Goal: Transaction & Acquisition: Purchase product/service

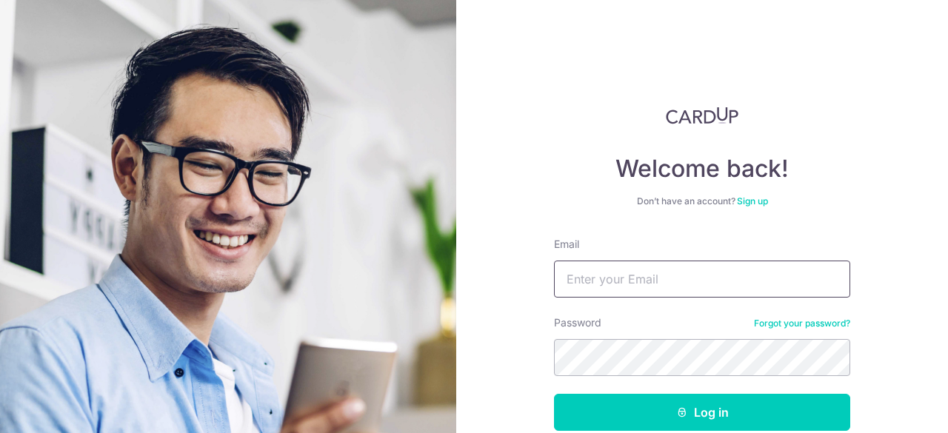
click at [603, 273] on input "Email" at bounding box center [702, 279] width 296 height 37
type input "kwekhsienyao@gmail.com"
click at [554, 394] on button "Log in" at bounding box center [702, 412] width 296 height 37
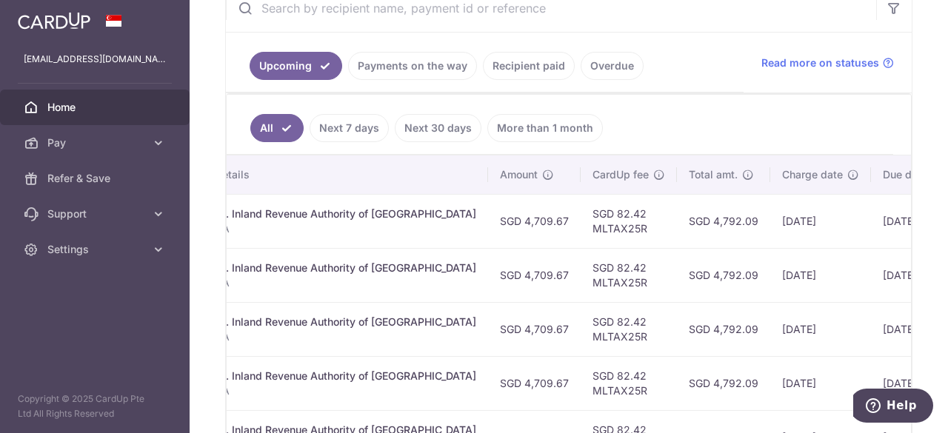
scroll to position [273, 0]
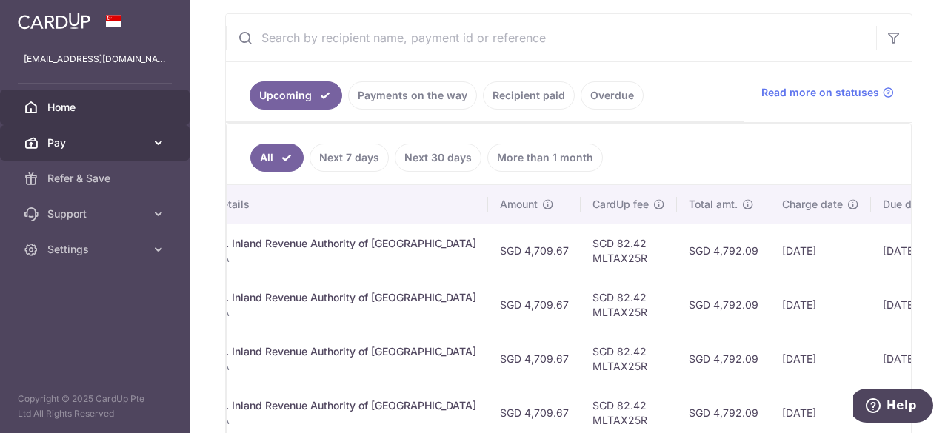
click at [159, 139] on icon at bounding box center [158, 143] width 15 height 15
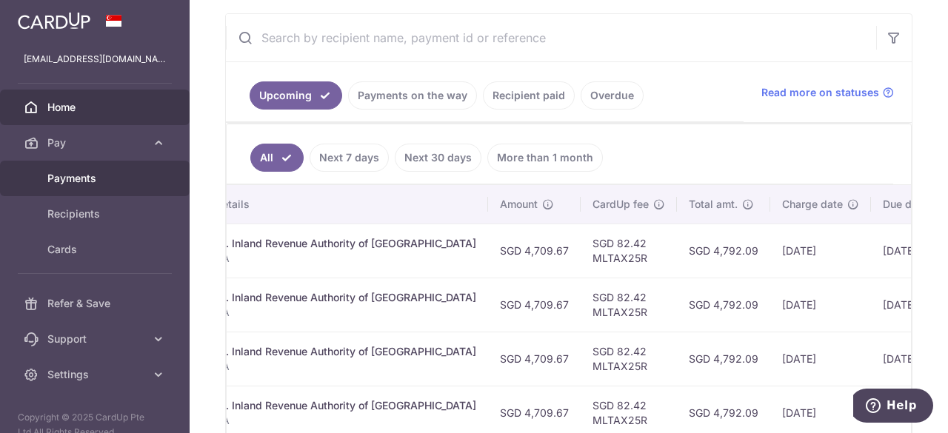
scroll to position [18, 0]
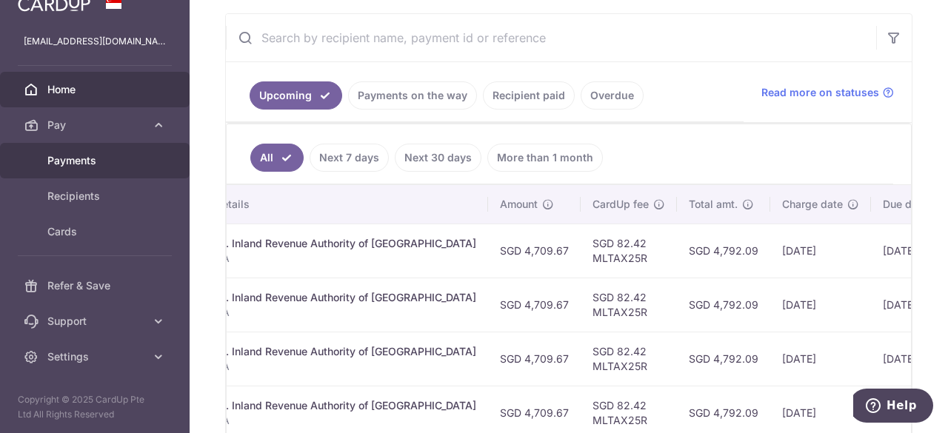
click at [90, 165] on span "Payments" at bounding box center [96, 160] width 98 height 15
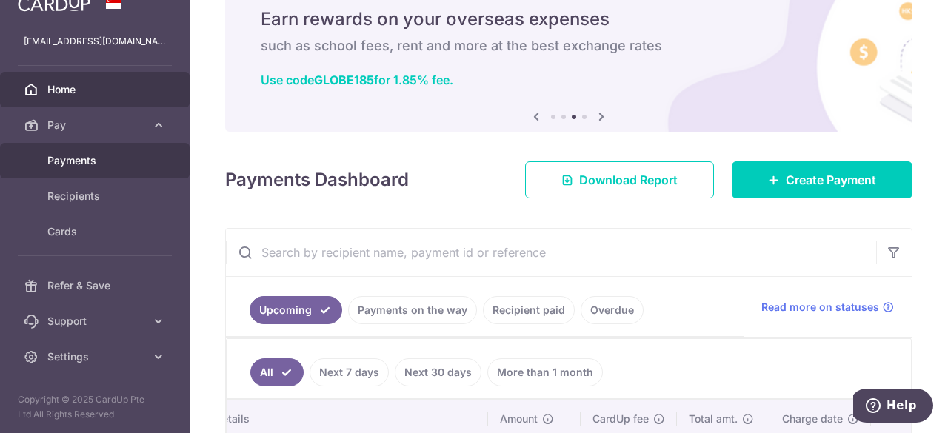
scroll to position [0, 0]
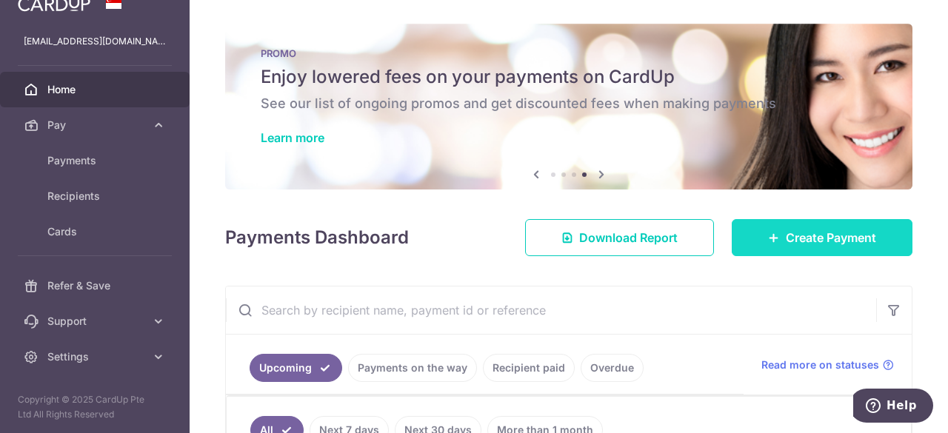
click at [786, 239] on span "Create Payment" at bounding box center [831, 238] width 90 height 18
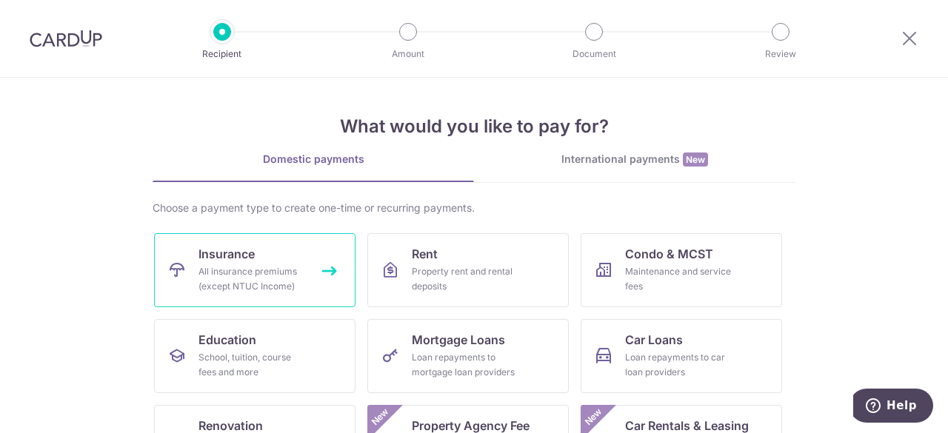
click at [216, 259] on span "Insurance" at bounding box center [227, 254] width 56 height 18
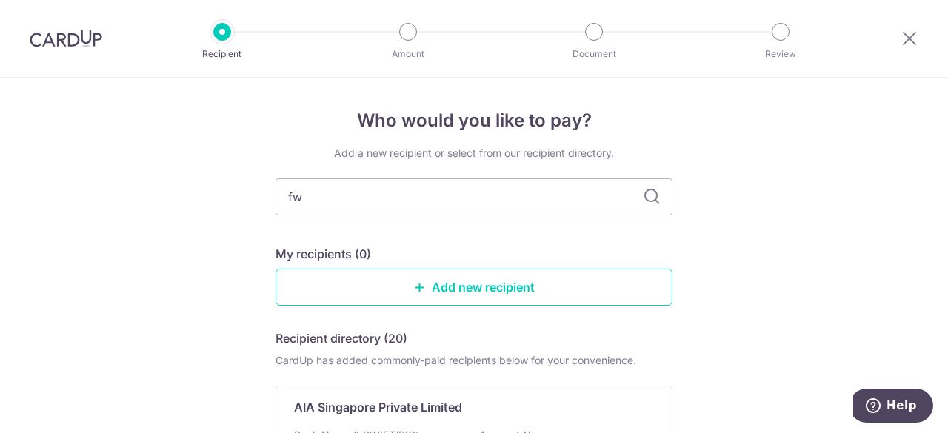
type input "fwd"
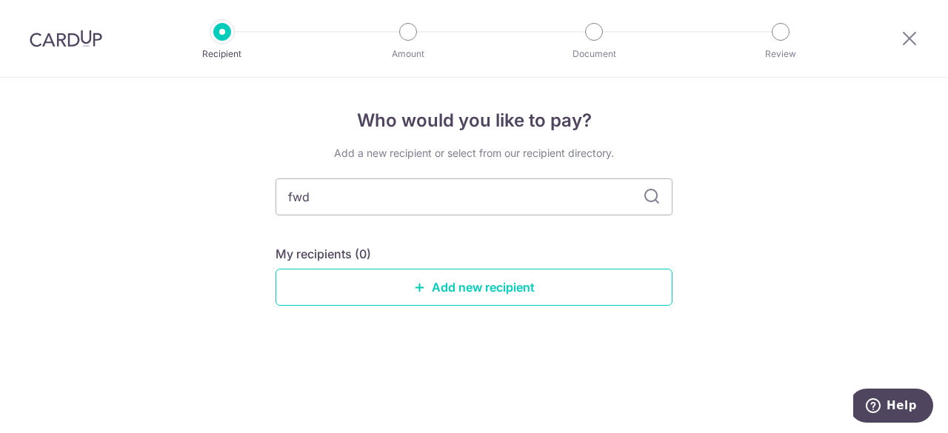
click at [647, 197] on icon at bounding box center [652, 197] width 18 height 18
click at [444, 190] on input "fwd" at bounding box center [474, 197] width 397 height 37
type input "f"
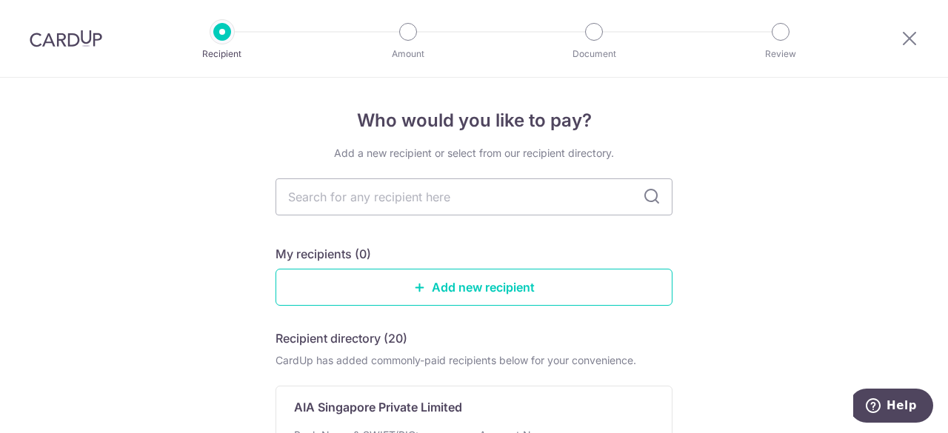
type input "a"
type input "singlife"
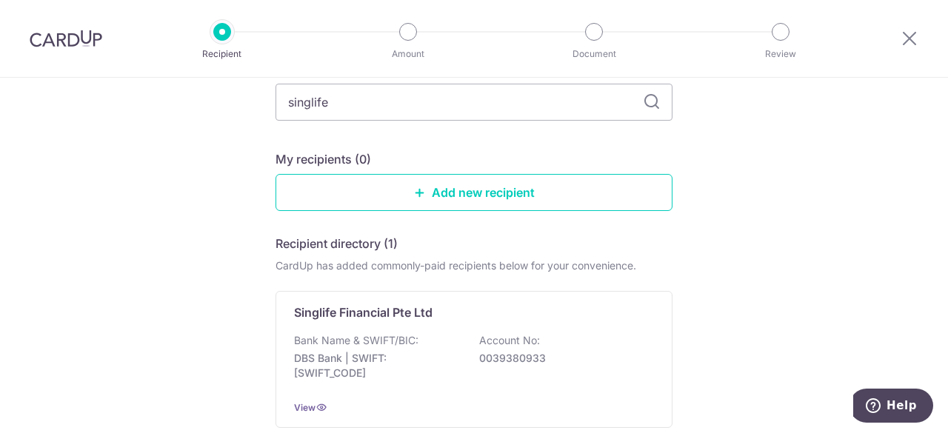
scroll to position [74, 0]
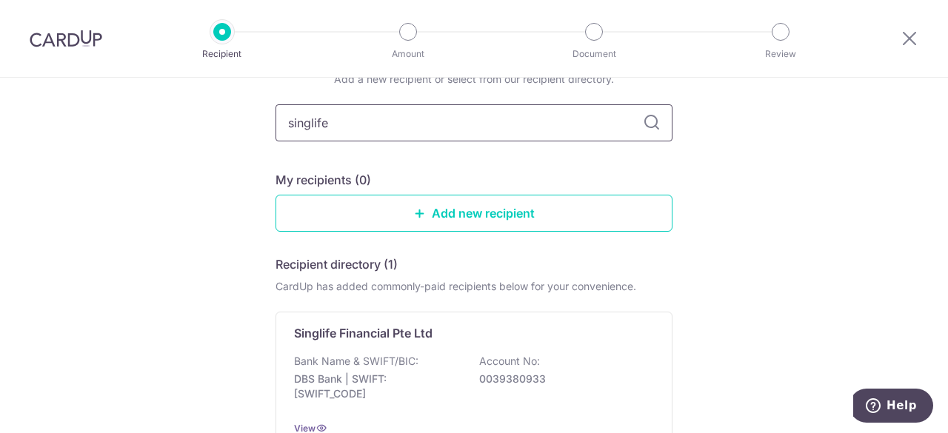
click at [296, 124] on input "singlife" at bounding box center [474, 122] width 397 height 37
type input "fwd"
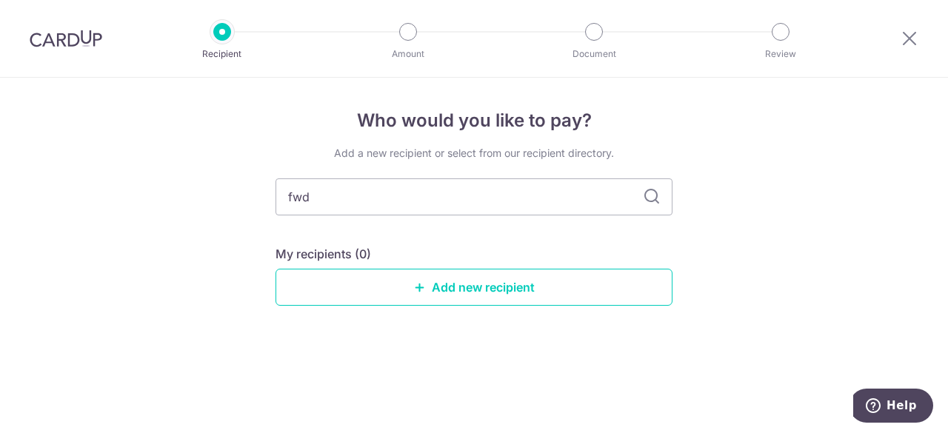
scroll to position [0, 0]
click at [642, 202] on input "fwd" at bounding box center [474, 197] width 397 height 37
click at [655, 198] on icon at bounding box center [652, 197] width 18 height 18
click at [523, 284] on link "Add new recipient" at bounding box center [474, 287] width 397 height 37
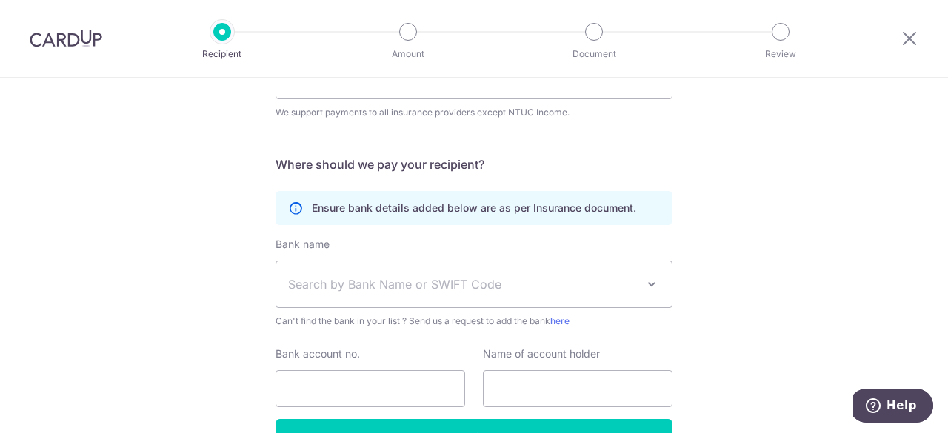
scroll to position [222, 0]
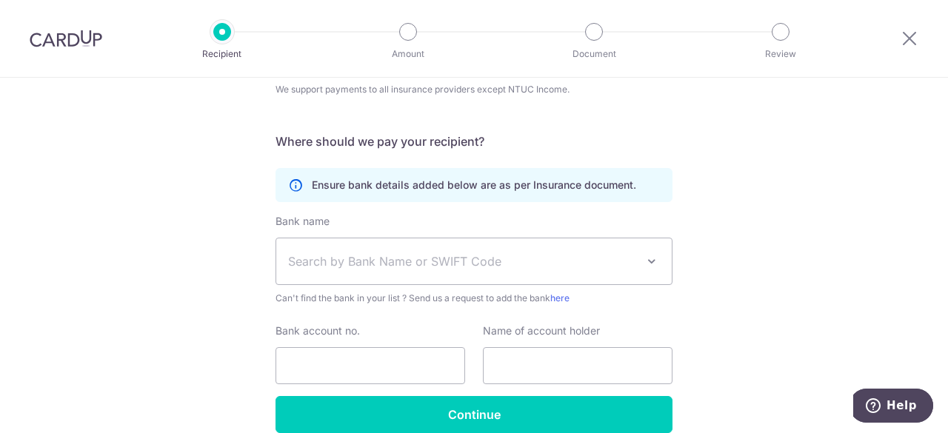
click at [319, 267] on span "Search by Bank Name or SWIFT Code" at bounding box center [462, 262] width 348 height 18
click at [178, 264] on div "Who would you like to pay? Your recipient does not need a CardUp account to rec…" at bounding box center [474, 179] width 948 height 647
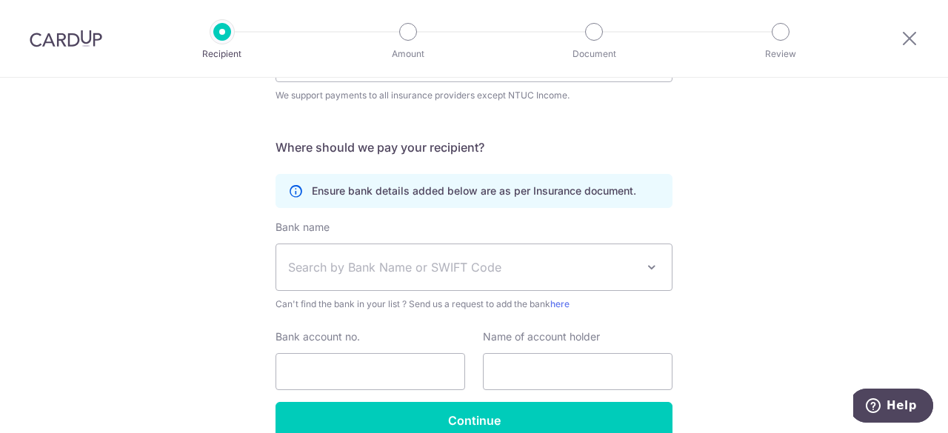
scroll to position [68, 0]
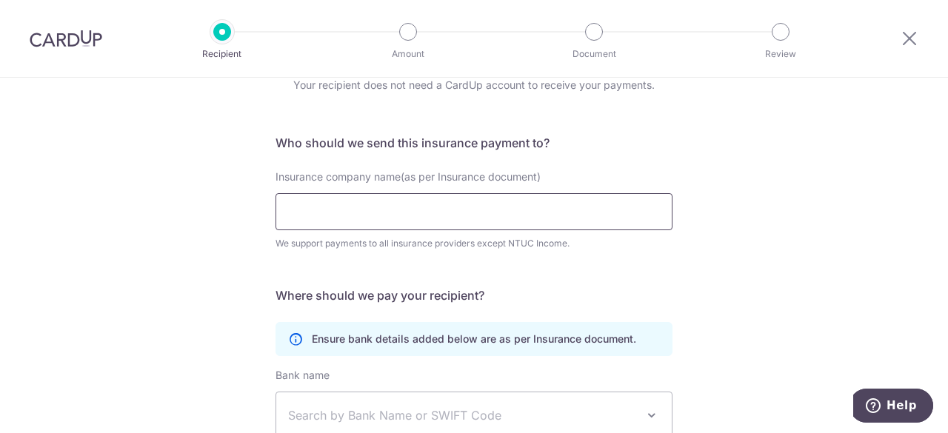
click at [502, 206] on input "Insurance company name(as per Insurance document)" at bounding box center [474, 211] width 397 height 37
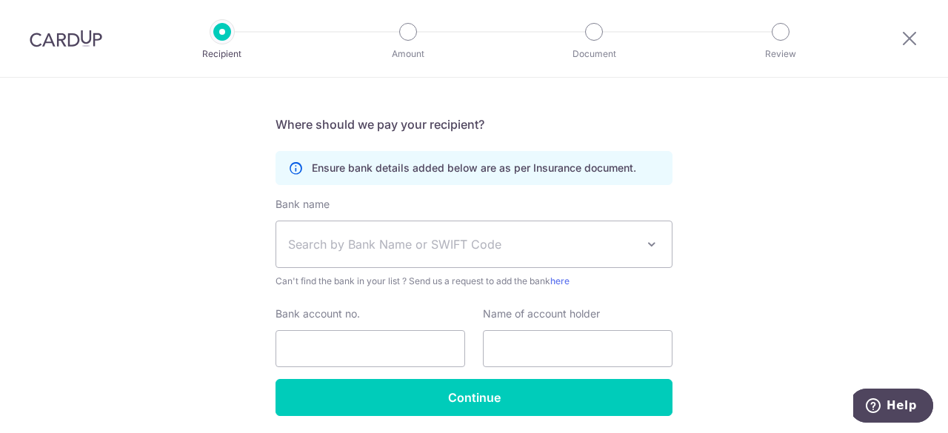
scroll to position [216, 0]
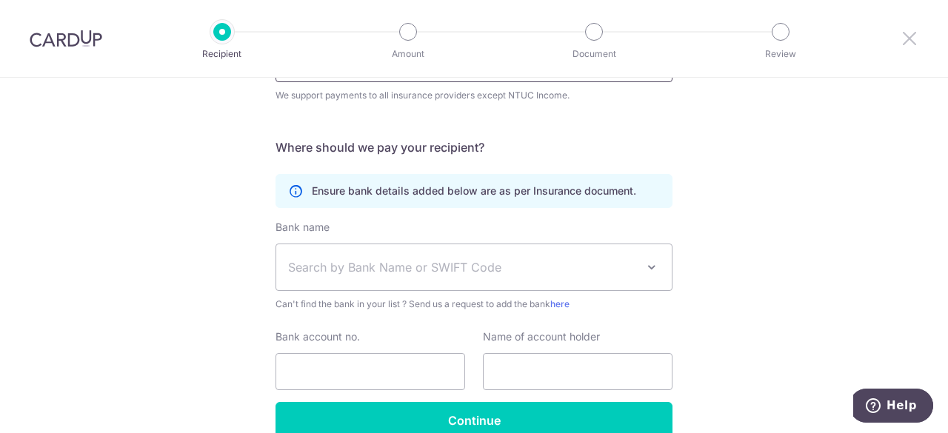
type input "aia"
click at [903, 33] on icon at bounding box center [910, 38] width 18 height 19
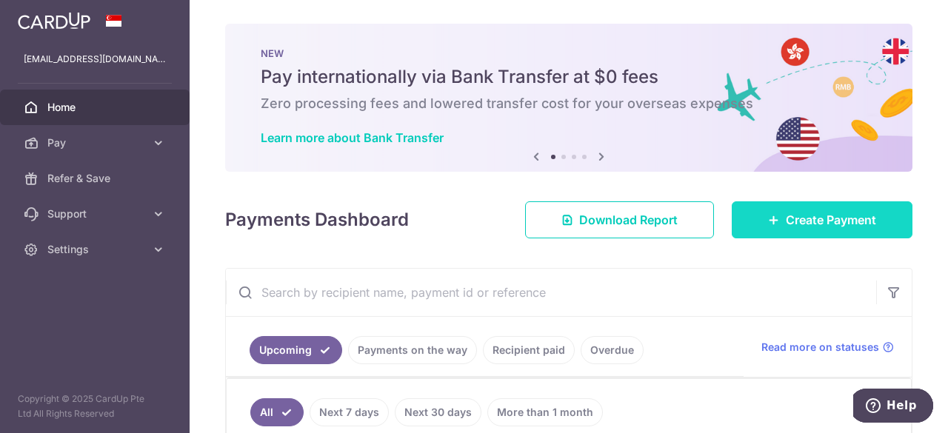
click at [770, 208] on link "Create Payment" at bounding box center [822, 219] width 181 height 37
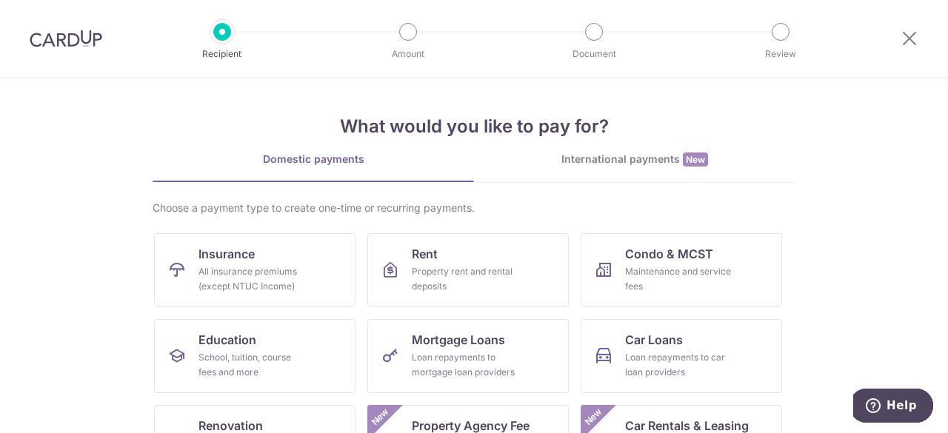
scroll to position [74, 0]
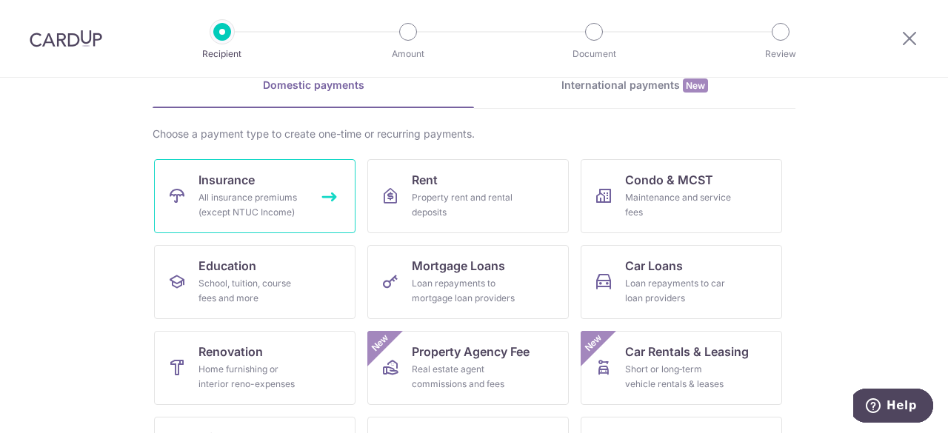
click at [234, 195] on div "All insurance premiums (except NTUC Income)" at bounding box center [252, 205] width 107 height 30
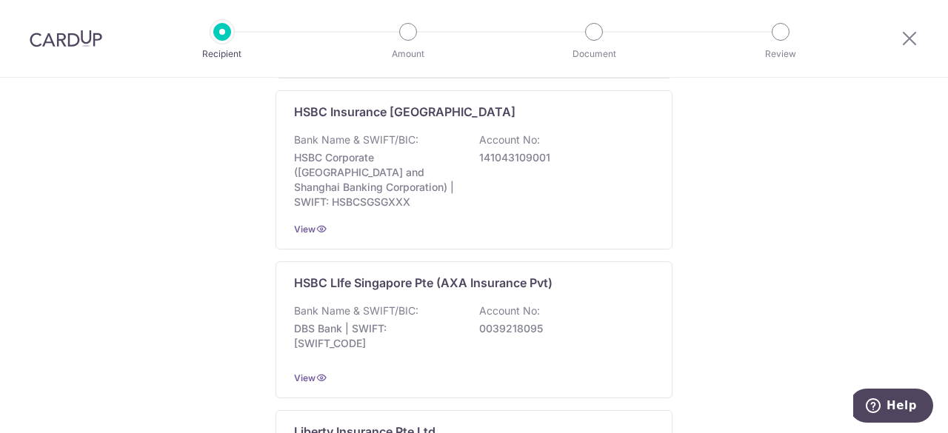
scroll to position [1062, 0]
